Goal: Task Accomplishment & Management: Complete application form

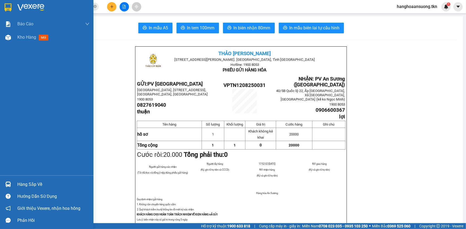
click at [8, 184] on div "Báo cáo Mẫu 1: Báo cáo dòng tiền theo nhân viên Mẫu 2: Thống kê đơn hàng theo n…" at bounding box center [46, 114] width 93 height 229
click at [10, 181] on div at bounding box center [7, 184] width 9 height 9
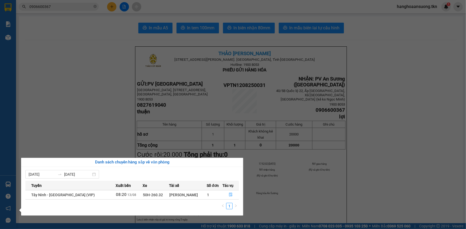
click at [77, 84] on section "Kết quả tìm kiếm ( 1 ) Bộ lọc Mã ĐH Trạng thái Món hàng Thu hộ Tổng cước Chưa c…" at bounding box center [233, 114] width 466 height 229
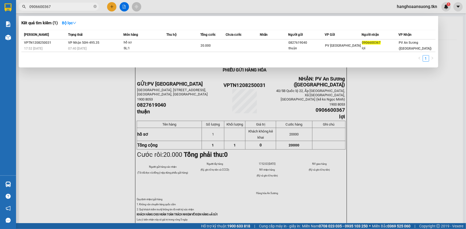
click at [82, 4] on input "0906600367" at bounding box center [60, 7] width 63 height 6
click at [82, 7] on input "0906600367" at bounding box center [60, 7] width 63 height 6
click at [83, 6] on input "0906600367" at bounding box center [60, 7] width 63 height 6
click at [82, 5] on input "0906600367" at bounding box center [60, 7] width 63 height 6
click at [82, 6] on input "0906600367" at bounding box center [60, 7] width 63 height 6
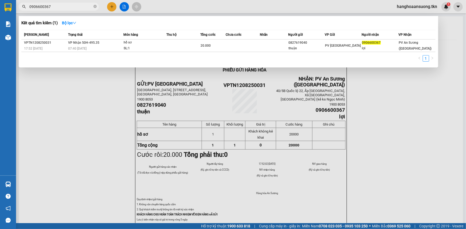
click at [82, 5] on input "0906600367" at bounding box center [60, 7] width 63 height 6
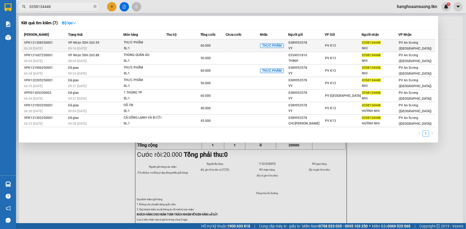
type input "0358134448"
click at [217, 46] on div "60.000" at bounding box center [212, 46] width 25 height 6
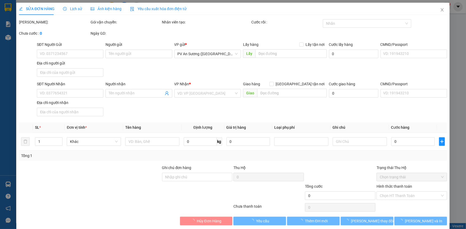
type input "0389953578"
type input "VY"
type input "0358134448"
type input "NHI"
type input "60.000"
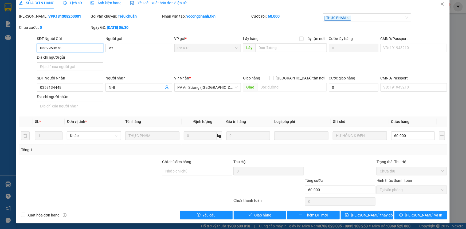
scroll to position [6, 0]
click at [261, 217] on span "Giao hàng" at bounding box center [262, 215] width 17 height 6
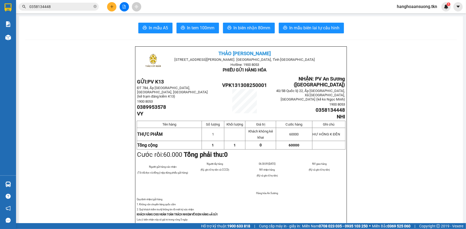
click at [109, 7] on button at bounding box center [111, 6] width 9 height 9
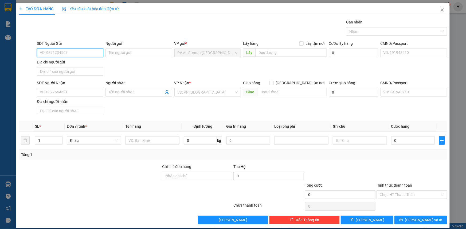
click at [70, 52] on input "SĐT Người Gửi" at bounding box center [70, 53] width 66 height 9
type input "0933904395"
click at [82, 63] on div "0933904395 - tuấn" at bounding box center [70, 64] width 60 height 6
type input "tuấn"
type input "0961892840"
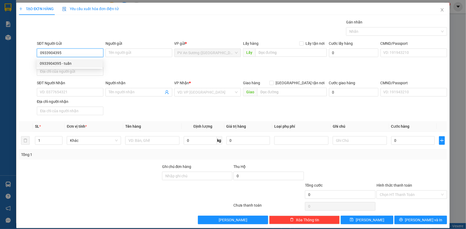
type input "lụa"
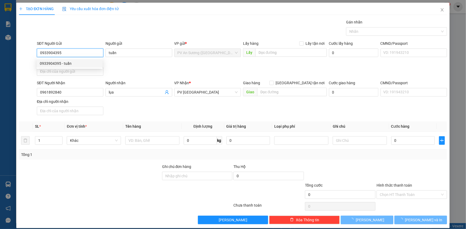
type input "50.000"
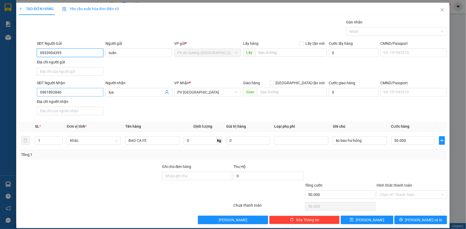
type input "0933904395"
drag, startPoint x: 41, startPoint y: 96, endPoint x: 3, endPoint y: 99, distance: 38.6
click at [0, 99] on div "TẠO ĐƠN HÀNG Yêu cầu xuất hóa đơn điện tử Transit Pickup Surcharge Ids Transit …" at bounding box center [233, 114] width 466 height 229
click at [75, 111] on div "0963949752 - NHƯ" at bounding box center [70, 111] width 60 height 6
type input "0963949752"
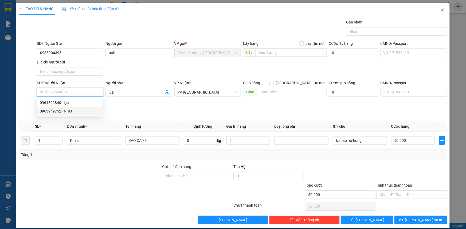
type input "NHƯ"
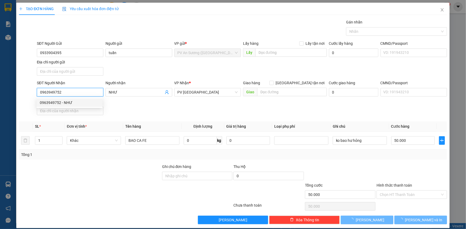
type input "60.000"
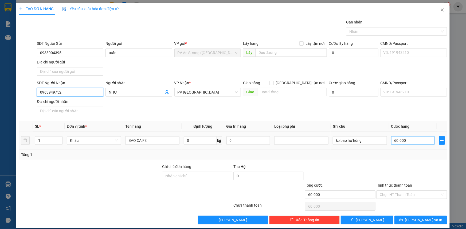
type input "0963949752"
click at [412, 139] on input "60.000" at bounding box center [413, 140] width 44 height 9
click at [410, 194] on input "Hình thức thanh toán" at bounding box center [410, 195] width 60 height 8
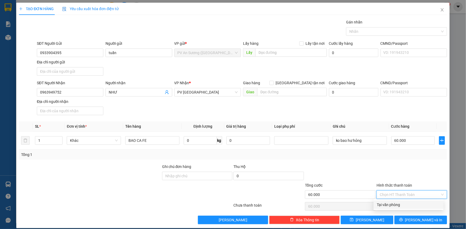
click at [390, 206] on div "Tại văn phòng" at bounding box center [409, 205] width 64 height 6
type input "0"
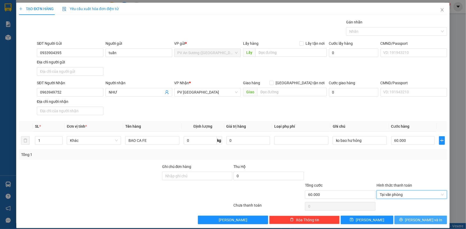
click at [403, 219] on icon "printer" at bounding box center [401, 220] width 4 height 4
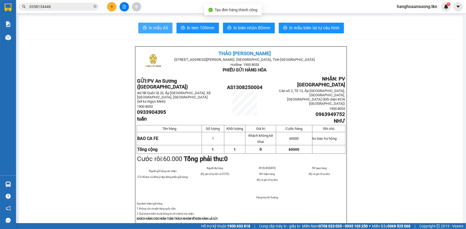
click at [156, 32] on button "In mẫu A5" at bounding box center [155, 28] width 34 height 11
click at [327, 98] on div "[PERSON_NAME] [STREET_ADDRESS][PERSON_NAME]. [GEOGRAPHIC_DATA], [GEOGRAPHIC_DAT…" at bounding box center [241, 137] width 212 height 182
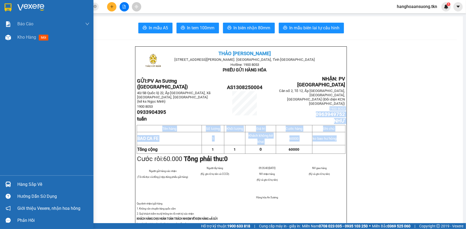
click at [8, 6] on img at bounding box center [8, 7] width 7 height 8
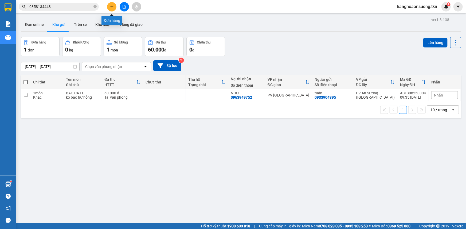
click at [113, 5] on icon "plus" at bounding box center [112, 7] width 4 height 4
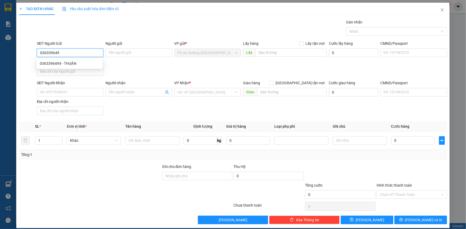
type input "0363396494"
drag, startPoint x: 75, startPoint y: 63, endPoint x: 76, endPoint y: 68, distance: 5.4
click at [75, 64] on div "0363396494 - THUẬN" at bounding box center [70, 64] width 60 height 6
type input "THUẬN"
type input "0973891533"
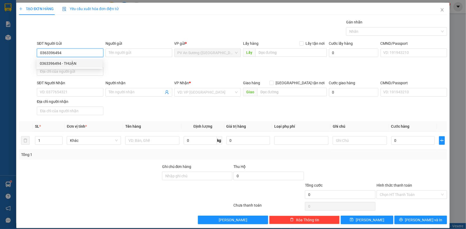
type input "CÔ THƠM"
type input "80.000"
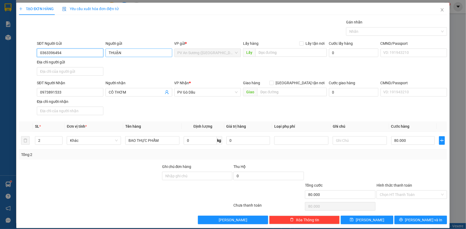
type input "0363396494"
click at [123, 55] on input "THUẬN" at bounding box center [138, 53] width 66 height 9
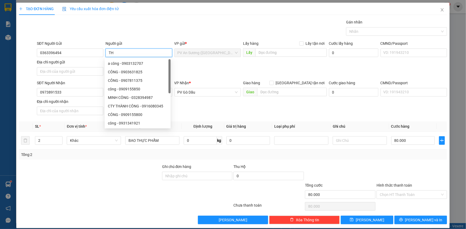
type input "T"
type input "PHƯỢNG"
click at [96, 183] on div at bounding box center [89, 192] width 143 height 19
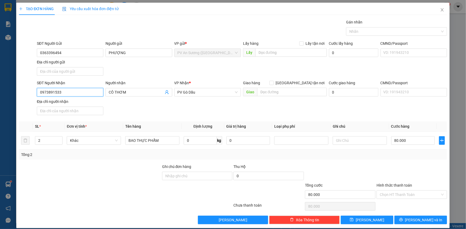
click at [85, 91] on input "0973891533" at bounding box center [70, 92] width 66 height 9
type input "0974641823"
click at [131, 93] on input "CÔ THƠM" at bounding box center [136, 92] width 55 height 6
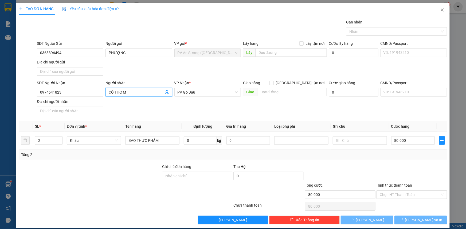
click at [131, 92] on input "CÔ THƠM" at bounding box center [136, 92] width 55 height 6
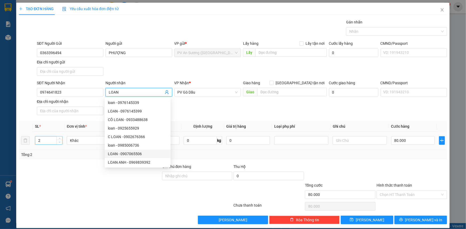
type input "LOAN"
type input "1"
click at [59, 142] on icon "down" at bounding box center [60, 142] width 2 height 2
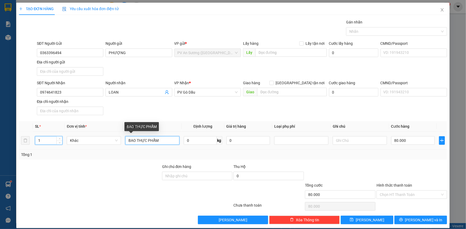
click at [159, 141] on input "BAO THỰC PHẨM" at bounding box center [152, 140] width 54 height 9
type input "0"
click at [159, 141] on input "BAO THỰC PHẨM" at bounding box center [152, 140] width 54 height 9
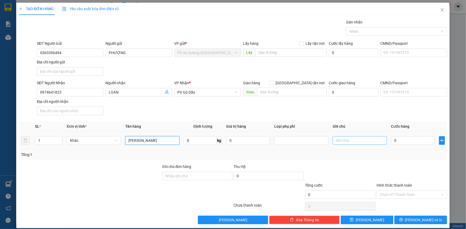
type input "[PERSON_NAME]"
click at [350, 140] on input "text" at bounding box center [360, 140] width 54 height 9
type input "HƯ BỂ K ĐỀN"
click at [400, 139] on input "0" at bounding box center [413, 140] width 44 height 9
type input "5"
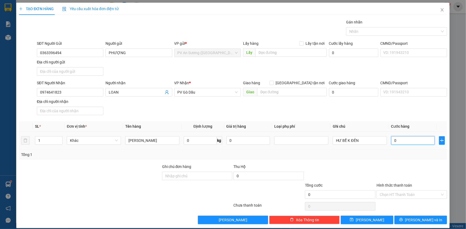
type input "5"
type input "005"
type input "50"
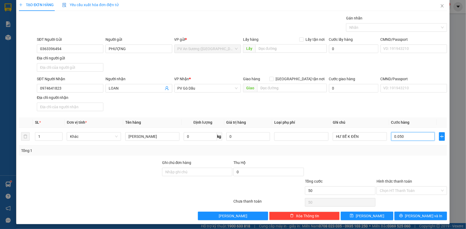
scroll to position [5, 0]
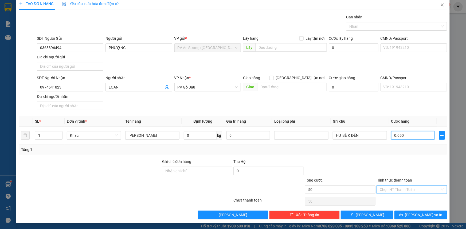
type input "0.050"
type input "50.000"
click at [398, 188] on input "Hình thức thanh toán" at bounding box center [410, 190] width 60 height 8
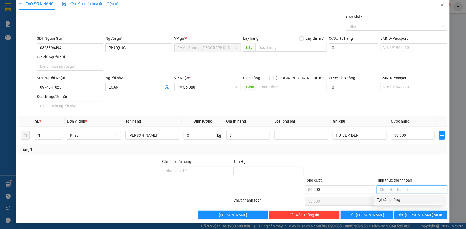
click at [405, 200] on div "Tại văn phòng" at bounding box center [409, 200] width 64 height 6
type input "0"
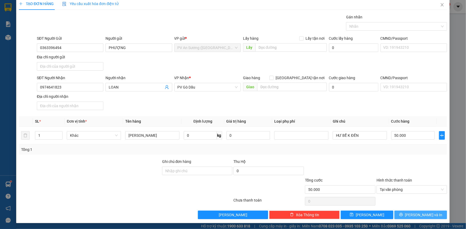
click at [404, 214] on button "[PERSON_NAME] và In" at bounding box center [420, 215] width 53 height 9
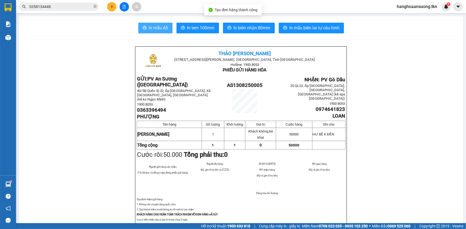
click at [151, 28] on span "In mẫu A5" at bounding box center [158, 28] width 19 height 7
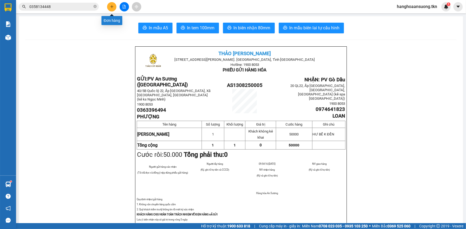
click at [110, 7] on icon "plus" at bounding box center [112, 7] width 4 height 4
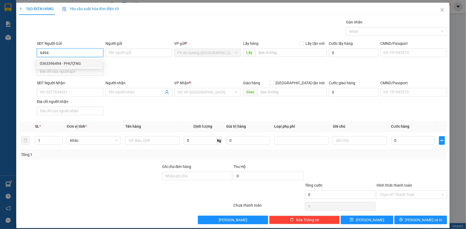
click at [85, 63] on div "0363396494 - PHƯỢNG" at bounding box center [70, 64] width 60 height 6
type input "0363396494"
type input "PHƯỢNG"
type input "0974641823"
type input "LOAN"
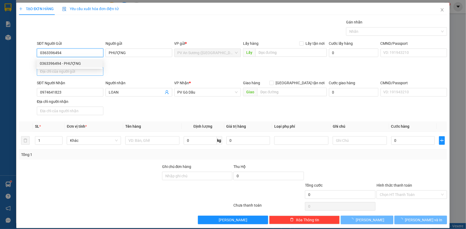
type input "50.000"
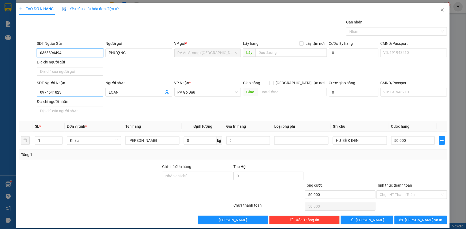
type input "0363396494"
click at [70, 91] on input "0974641823" at bounding box center [70, 92] width 66 height 9
type input "0939393859"
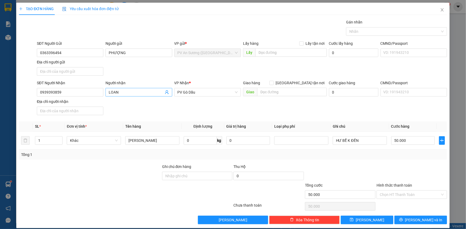
click at [139, 92] on input "LOAN" at bounding box center [136, 92] width 55 height 6
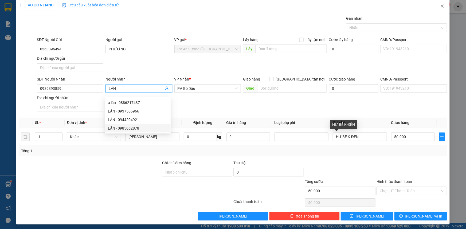
scroll to position [5, 0]
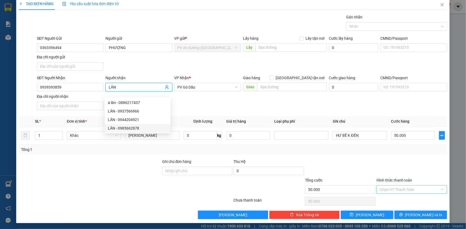
type input "LÂN"
click at [401, 189] on input "Hình thức thanh toán" at bounding box center [410, 190] width 60 height 8
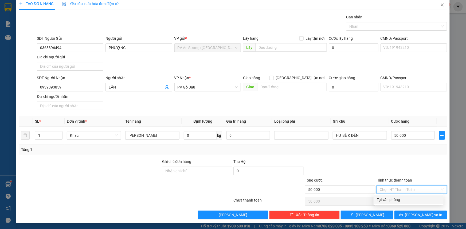
click at [398, 198] on div "Tại văn phòng" at bounding box center [409, 200] width 64 height 6
type input "0"
click at [399, 189] on span "Tại văn phòng" at bounding box center [412, 190] width 64 height 8
click at [397, 199] on div "Tại văn phòng" at bounding box center [409, 200] width 64 height 6
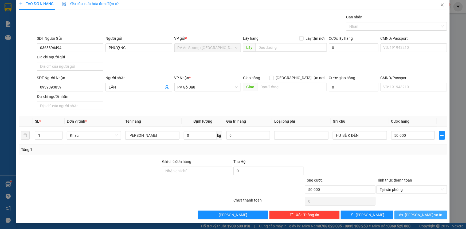
click at [404, 214] on button "[PERSON_NAME] và In" at bounding box center [420, 215] width 53 height 9
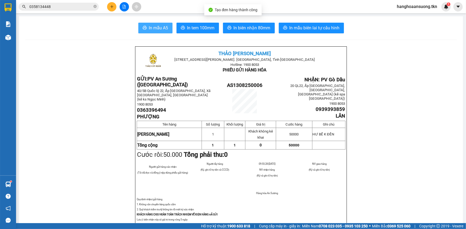
click at [154, 30] on span "In mẫu A5" at bounding box center [158, 28] width 19 height 7
click at [114, 6] on button at bounding box center [111, 6] width 9 height 9
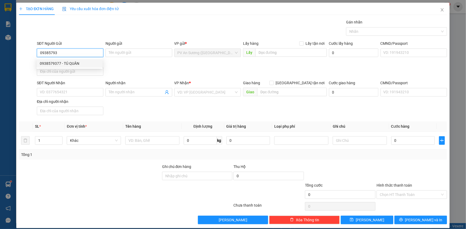
click at [74, 64] on div "0938579377 - TÚ QUÂN" at bounding box center [70, 64] width 60 height 6
type input "0938579377"
type input "TÚ QUÂN"
type input "0855999988"
type input "LIỄU"
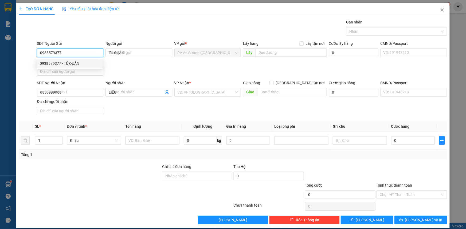
type input "20.000"
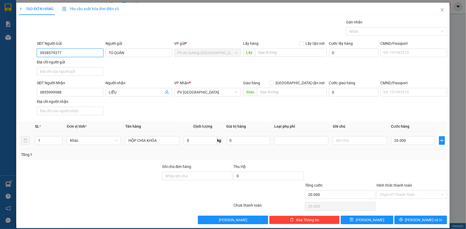
type input "0938579377"
drag, startPoint x: 167, startPoint y: 142, endPoint x: 146, endPoint y: 139, distance: 21.8
click at [146, 139] on input "HỘP CHÌA KHÓA" at bounding box center [152, 140] width 54 height 9
click at [169, 140] on input "HỘP CHÌA KHÓA" at bounding box center [152, 140] width 54 height 9
click at [169, 142] on input "HỘP CHÌA KHÓA" at bounding box center [152, 140] width 54 height 9
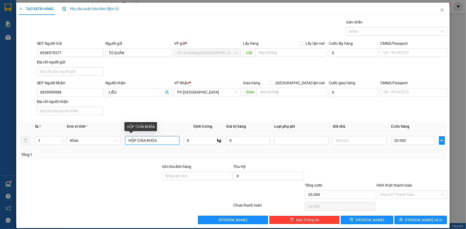
click at [169, 142] on input "HỘP CHÌA KHÓA" at bounding box center [152, 140] width 54 height 9
type input "HỘP MY PHẨM"
click at [396, 197] on input "Hình thức thanh toán" at bounding box center [410, 195] width 60 height 8
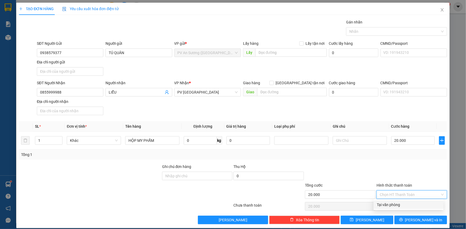
click at [392, 204] on div "Tại văn phòng" at bounding box center [409, 205] width 64 height 6
type input "0"
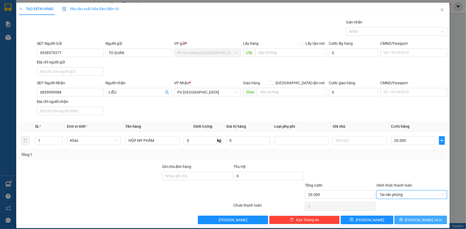
click at [402, 217] on button "[PERSON_NAME] và In" at bounding box center [420, 220] width 53 height 9
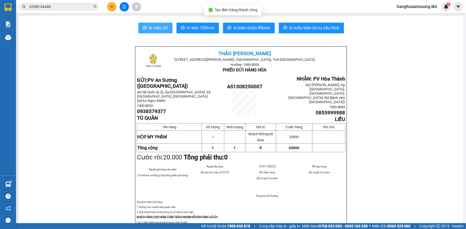
click at [160, 25] on span "In mẫu A5" at bounding box center [158, 28] width 19 height 7
click at [14, 40] on div "Kho hàng mới" at bounding box center [8, 37] width 16 height 13
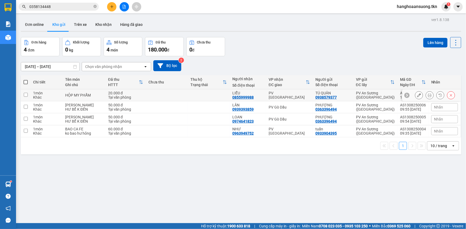
click at [392, 103] on td "PV An Sương ([GEOGRAPHIC_DATA])" at bounding box center [375, 107] width 44 height 12
checkbox input "true"
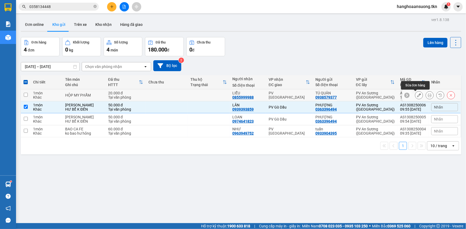
click at [417, 96] on icon at bounding box center [419, 95] width 4 height 4
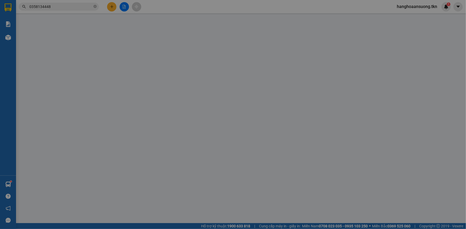
type input "0938579377"
type input "TÚ QUÂN"
type input "0855999988"
type input "LIỄU"
type input "20.000"
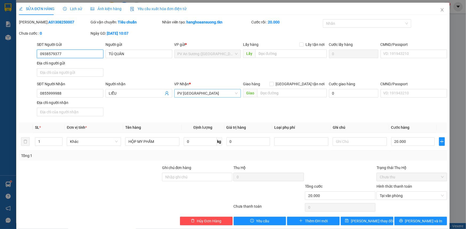
click at [214, 92] on span "PV [GEOGRAPHIC_DATA]" at bounding box center [207, 93] width 60 height 8
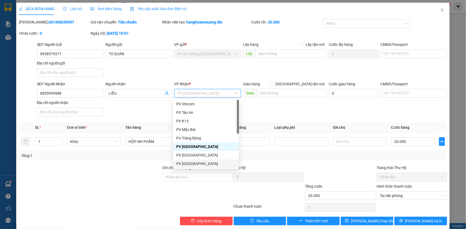
click at [195, 162] on div "PV [GEOGRAPHIC_DATA]" at bounding box center [206, 164] width 60 height 6
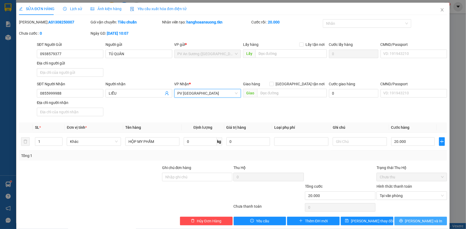
click at [417, 220] on span "[PERSON_NAME] và In" at bounding box center [423, 221] width 37 height 6
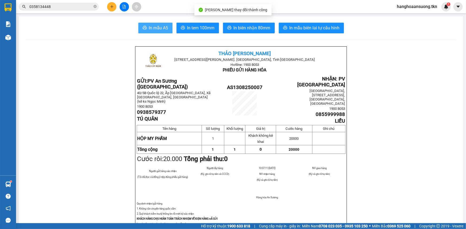
click at [160, 25] on span "In mẫu A5" at bounding box center [158, 28] width 19 height 7
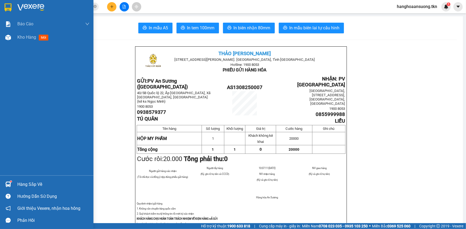
click at [7, 5] on img at bounding box center [8, 7] width 7 height 8
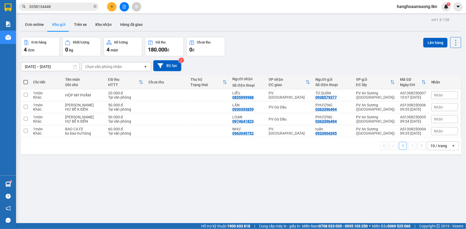
click at [65, 7] on input "0358134448" at bounding box center [60, 7] width 63 height 6
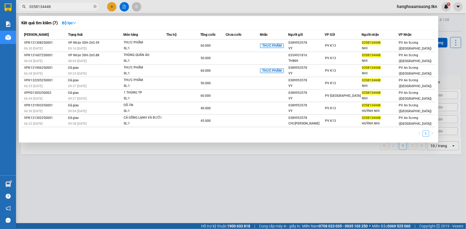
click at [112, 5] on div at bounding box center [233, 114] width 466 height 229
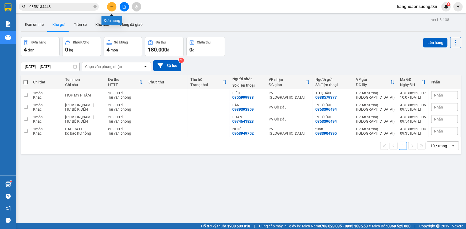
click at [112, 6] on icon "plus" at bounding box center [112, 7] width 4 height 4
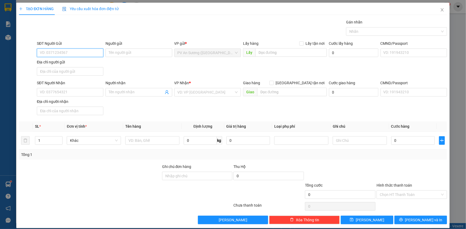
click at [57, 51] on input "SĐT Người Gửi" at bounding box center [70, 53] width 66 height 9
type input "0937325546"
click at [114, 50] on input "Người gửi" at bounding box center [138, 53] width 66 height 9
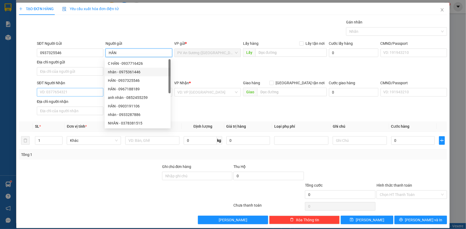
type input "HÂN"
click at [81, 92] on input "SĐT Người Nhận" at bounding box center [70, 92] width 66 height 9
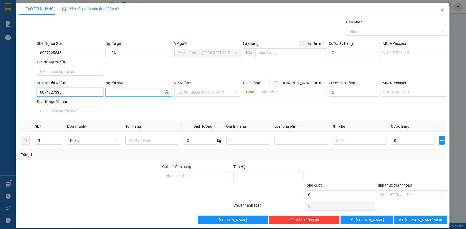
type input "0974923330"
click at [129, 91] on input "Người nhận" at bounding box center [136, 92] width 55 height 6
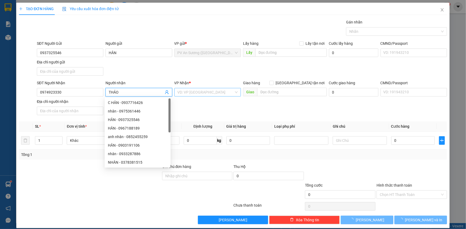
type input "THẢO"
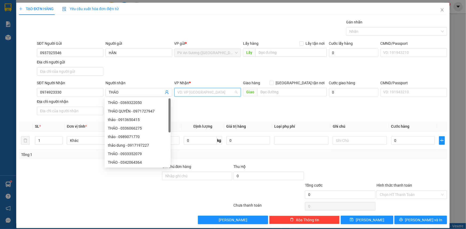
click at [195, 91] on input "search" at bounding box center [205, 92] width 56 height 8
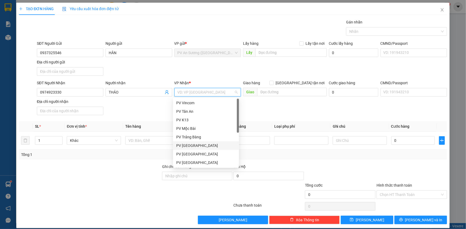
click at [206, 145] on div "PV [GEOGRAPHIC_DATA]" at bounding box center [206, 146] width 60 height 6
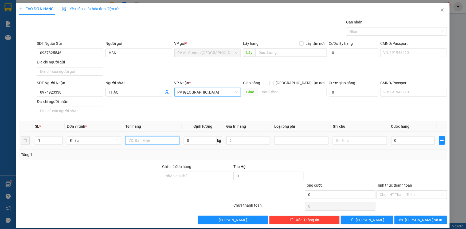
click at [155, 142] on input "text" at bounding box center [152, 140] width 54 height 9
type input "THUỐC TÂY"
click at [394, 140] on input "0" at bounding box center [413, 140] width 44 height 9
type input "002"
type input "2"
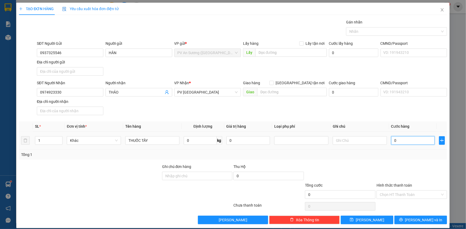
type input "2"
type input "0.020"
type input "20"
click at [414, 169] on div at bounding box center [412, 173] width 72 height 19
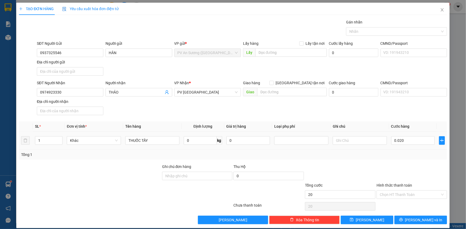
type input "20.000"
click at [420, 197] on input "Hình thức thanh toán" at bounding box center [410, 195] width 60 height 8
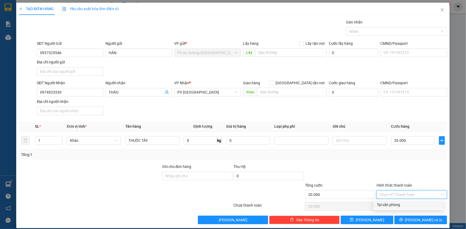
click at [416, 208] on div "Tại văn phòng" at bounding box center [408, 205] width 70 height 9
type input "0"
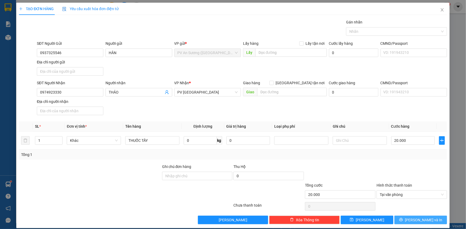
click at [416, 222] on span "[PERSON_NAME] và In" at bounding box center [423, 220] width 37 height 6
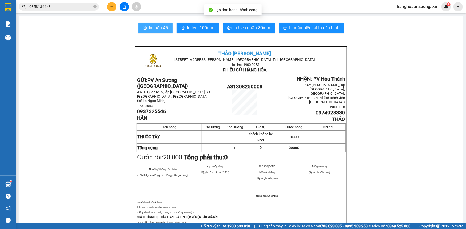
click at [159, 29] on span "In mẫu A5" at bounding box center [158, 28] width 19 height 7
